Goal: Complete application form

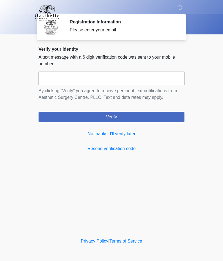
click at [130, 132] on link "No thanks, I'll verify later" at bounding box center [112, 134] width 146 height 7
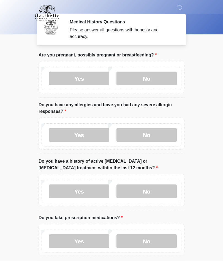
click at [156, 80] on label "No" at bounding box center [147, 79] width 60 height 14
click at [150, 136] on label "No" at bounding box center [147, 135] width 60 height 14
click at [157, 193] on label "No" at bounding box center [147, 192] width 60 height 14
click at [153, 240] on label "No" at bounding box center [147, 242] width 60 height 14
click at [88, 238] on label "Yes" at bounding box center [79, 242] width 60 height 14
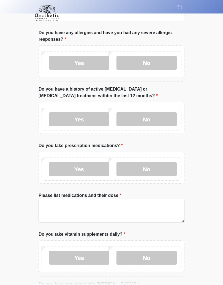
scroll to position [73, 0]
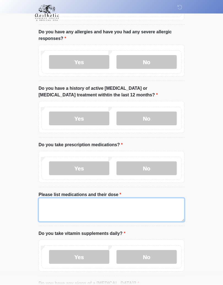
click at [66, 212] on textarea "Please list medications and their dose" at bounding box center [112, 211] width 146 height 24
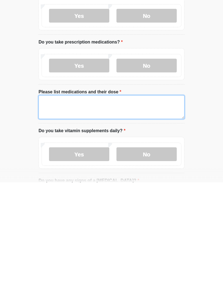
scroll to position [88, 0]
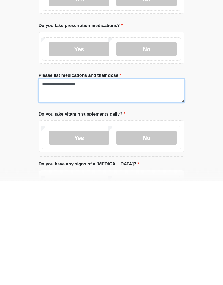
type textarea "**********"
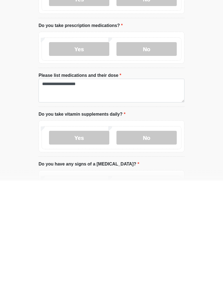
click at [94, 236] on label "Yes" at bounding box center [79, 243] width 60 height 14
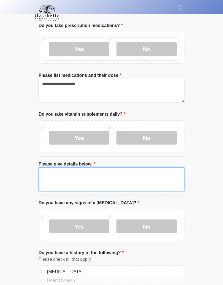
click at [54, 180] on textarea "Please give details below." at bounding box center [112, 180] width 146 height 24
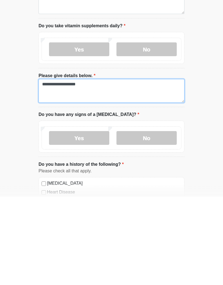
type textarea "**********"
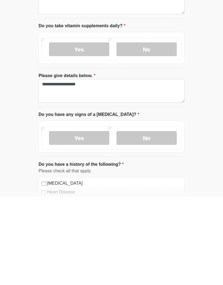
click at [153, 220] on label "No" at bounding box center [147, 227] width 60 height 14
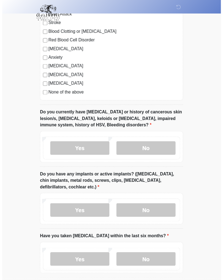
scroll to position [492, 0]
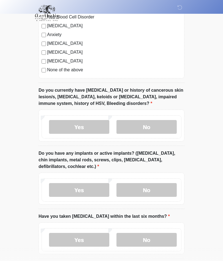
click at [152, 125] on label "No" at bounding box center [147, 127] width 60 height 14
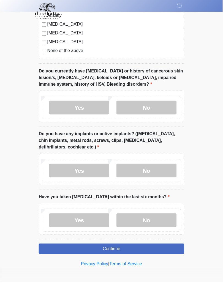
scroll to position [509, 0]
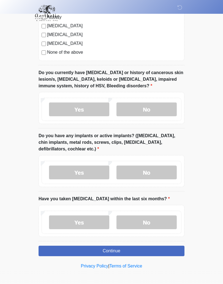
click at [153, 172] on label "No" at bounding box center [147, 173] width 60 height 14
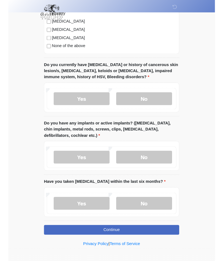
scroll to position [533, 0]
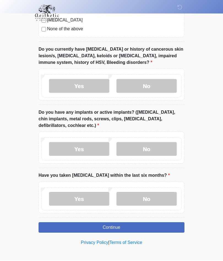
click at [149, 200] on label "No" at bounding box center [147, 200] width 60 height 14
click at [125, 229] on button "Continue" at bounding box center [112, 228] width 146 height 10
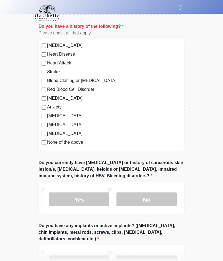
click at [42, 148] on div "High Blood Pressure Heart Disease Heart Attack Stroke Blood Clotting or Bleedin…" at bounding box center [112, 95] width 146 height 112
click at [42, 145] on div "None of the above" at bounding box center [112, 142] width 140 height 7
click at [48, 139] on label "None of the above" at bounding box center [114, 142] width 135 height 7
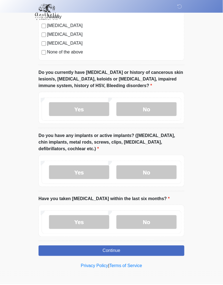
scroll to position [509, 0]
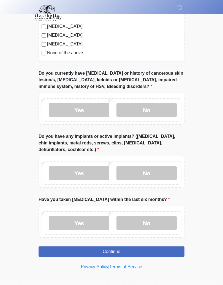
click at [125, 251] on button "Continue" at bounding box center [112, 252] width 146 height 10
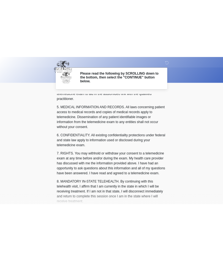
scroll to position [175, 0]
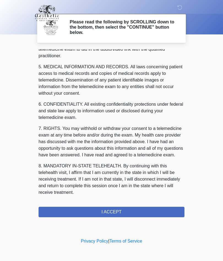
click at [151, 212] on button "I ACCEPT" at bounding box center [112, 212] width 146 height 10
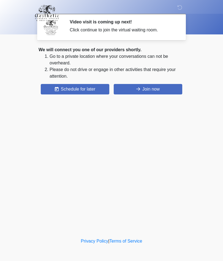
click at [165, 86] on button "Join now" at bounding box center [148, 89] width 69 height 10
